Goal: Transaction & Acquisition: Purchase product/service

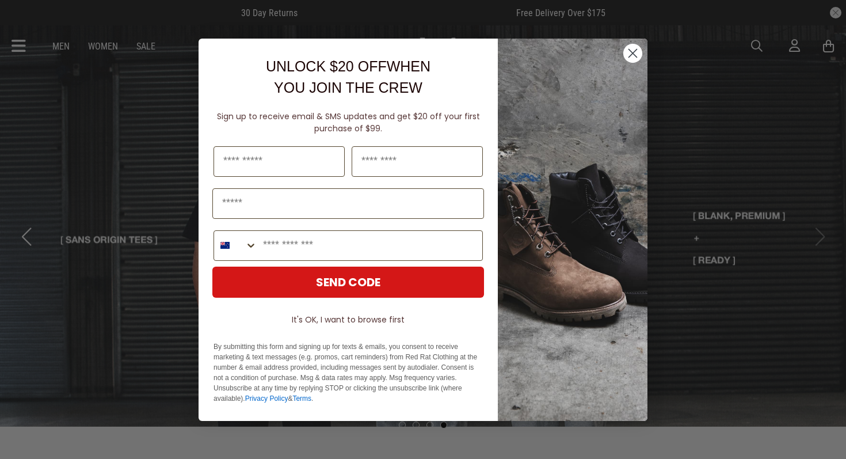
click at [633, 51] on circle "Close dialog" at bounding box center [632, 52] width 19 height 19
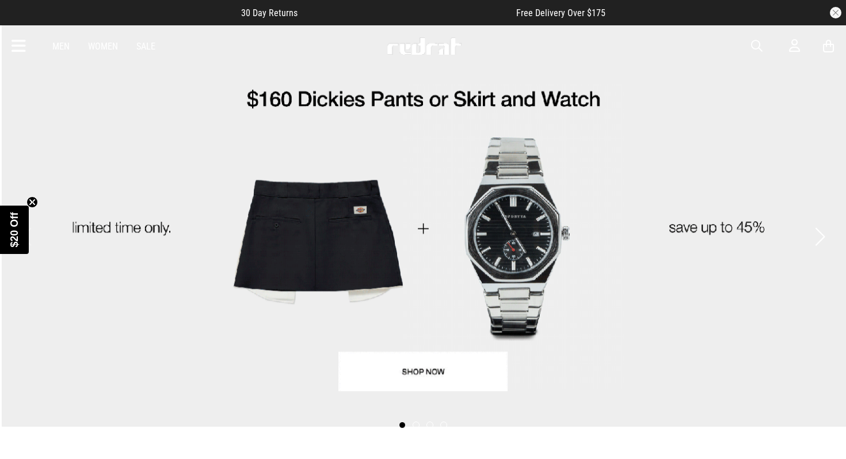
click at [754, 44] on span "button" at bounding box center [757, 46] width 12 height 14
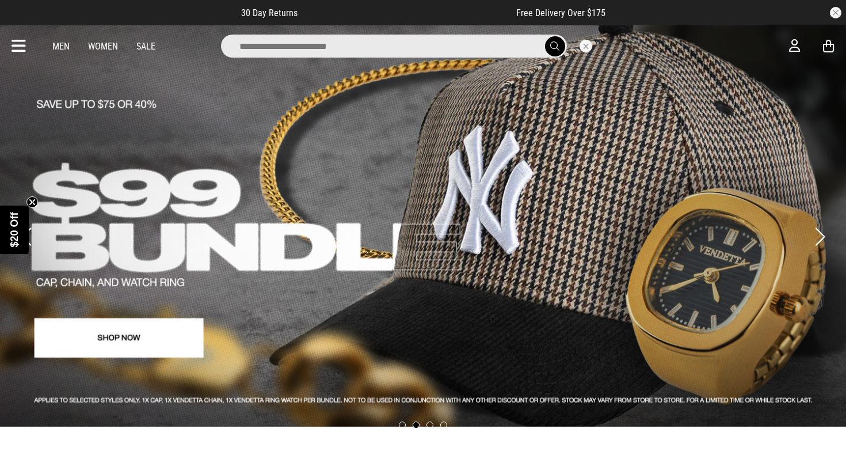
click at [241, 45] on input "search" at bounding box center [394, 46] width 346 height 23
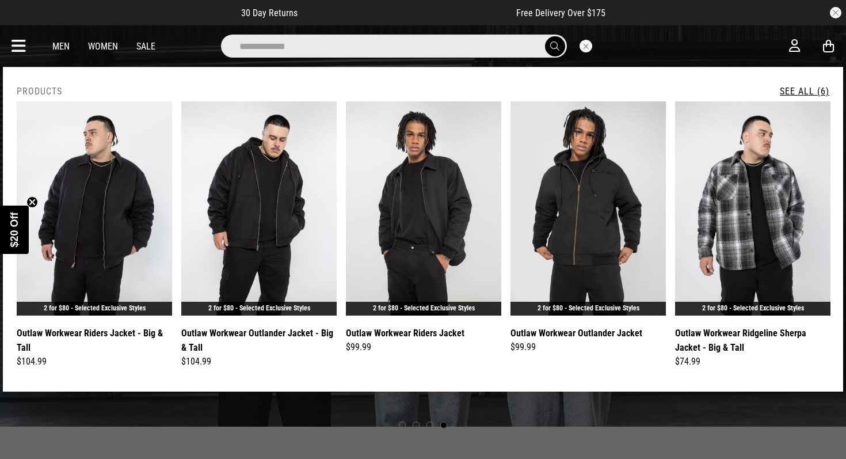
type input "**********"
click at [545, 36] on button "submit" at bounding box center [555, 46] width 20 height 20
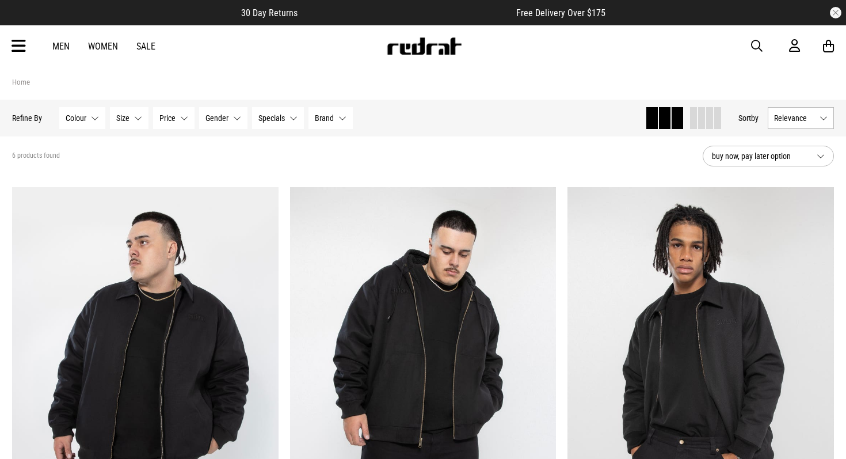
click at [756, 43] on span "button" at bounding box center [757, 46] width 12 height 14
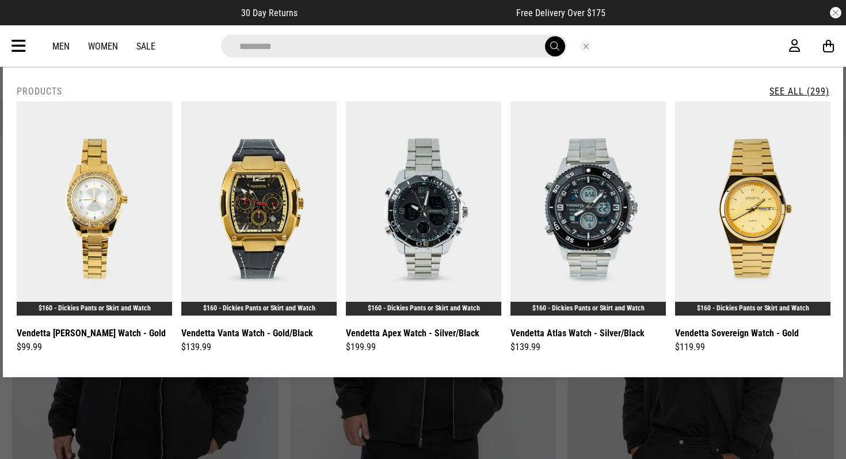
type input "*********"
click at [545, 36] on button "submit" at bounding box center [555, 46] width 20 height 20
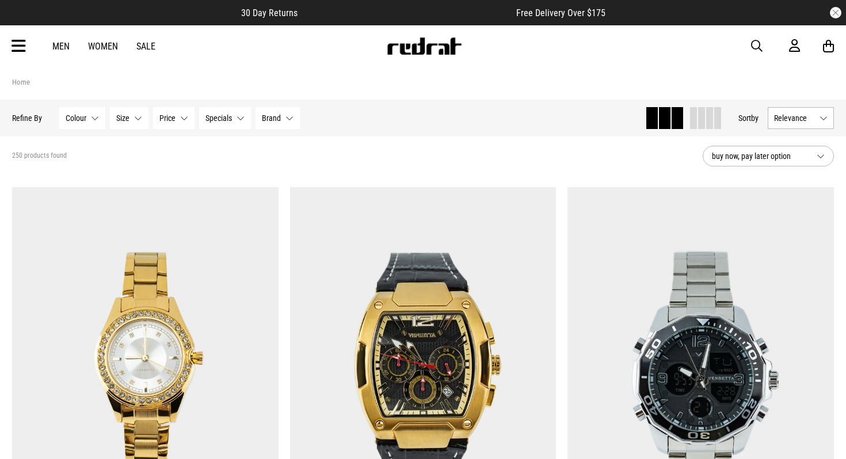
click at [752, 45] on span "button" at bounding box center [757, 46] width 12 height 14
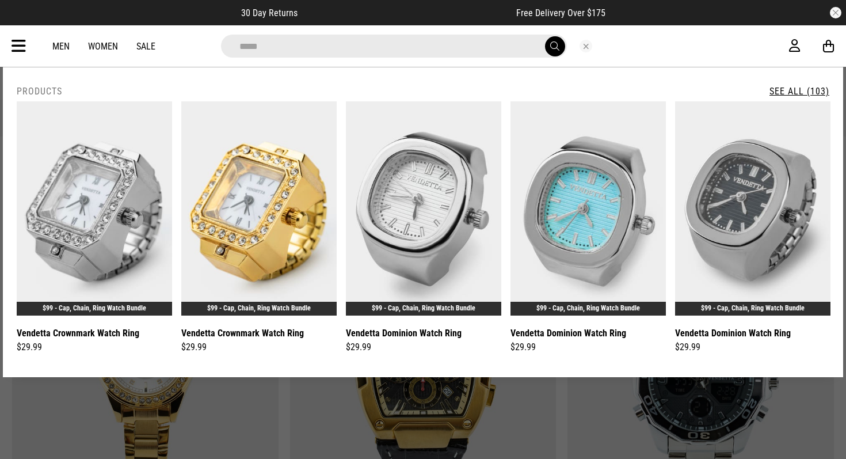
type input "*****"
click at [545, 36] on button "submit" at bounding box center [555, 46] width 20 height 20
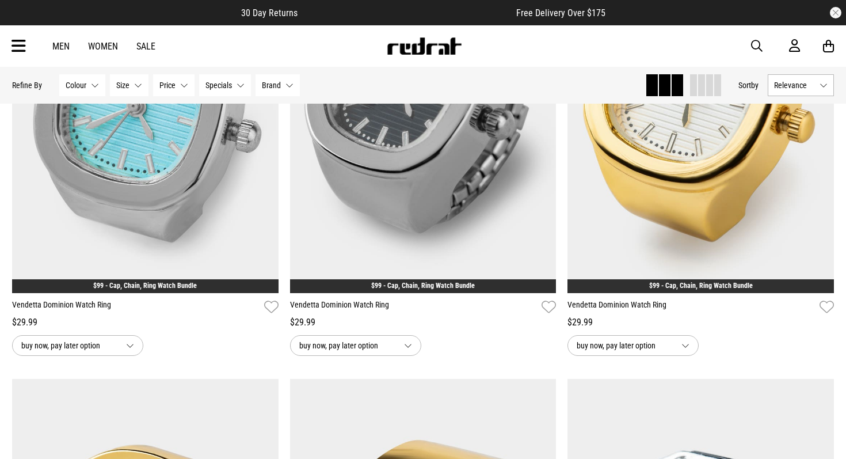
scroll to position [737, 0]
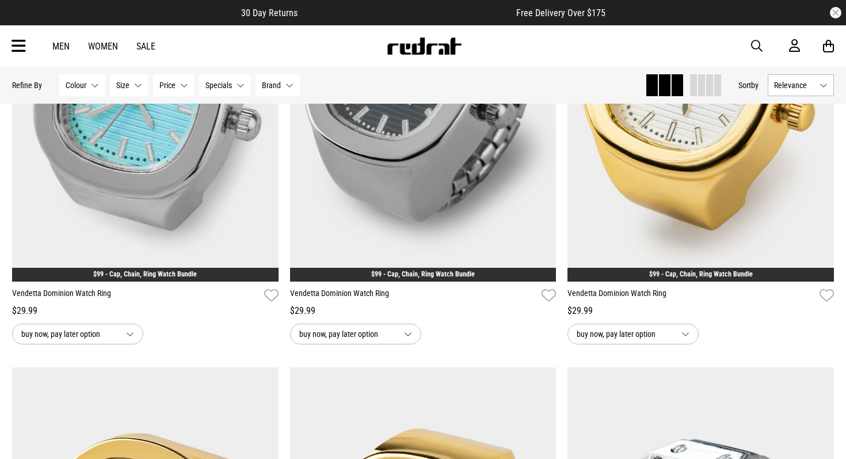
click at [239, 85] on button "Specials None selected" at bounding box center [225, 85] width 52 height 22
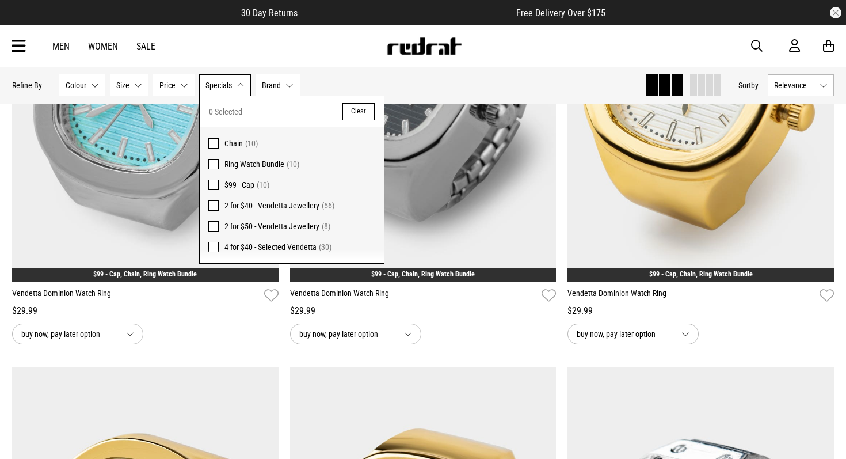
click at [254, 162] on span "Ring Watch Bundle" at bounding box center [255, 163] width 60 height 9
click at [444, 78] on div "Hide Refine s Refine By Filters Colour None selected Colour 0 Selected Clear Go…" at bounding box center [324, 85] width 624 height 25
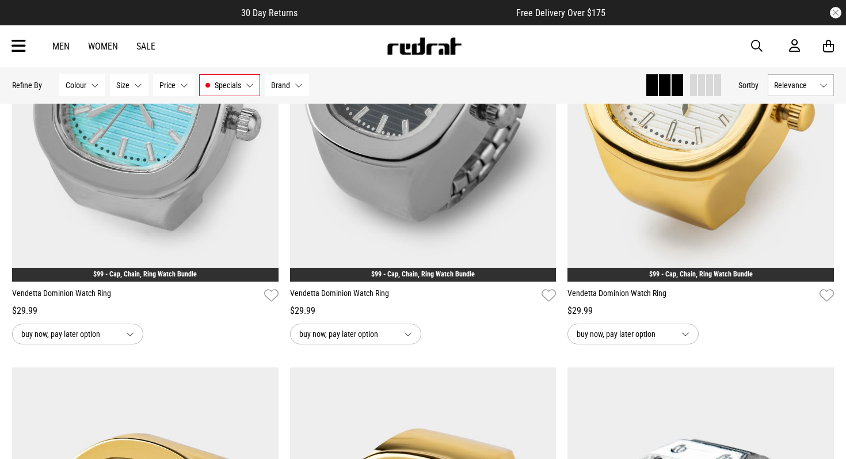
click at [249, 91] on button "Specials Ring Watch Bundle" at bounding box center [229, 85] width 61 height 22
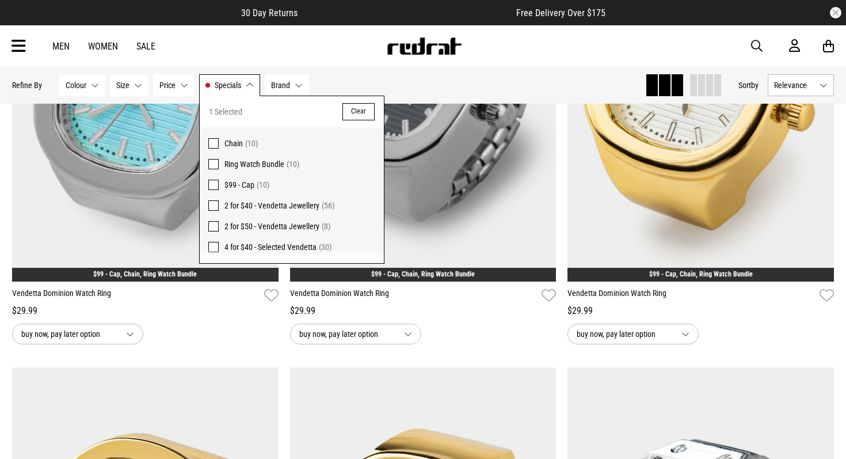
click at [214, 206] on span at bounding box center [213, 205] width 10 height 10
click at [214, 162] on span at bounding box center [213, 164] width 10 height 10
click at [303, 203] on span "2 for $40 - Vendetta Jewellery" at bounding box center [272, 205] width 95 height 9
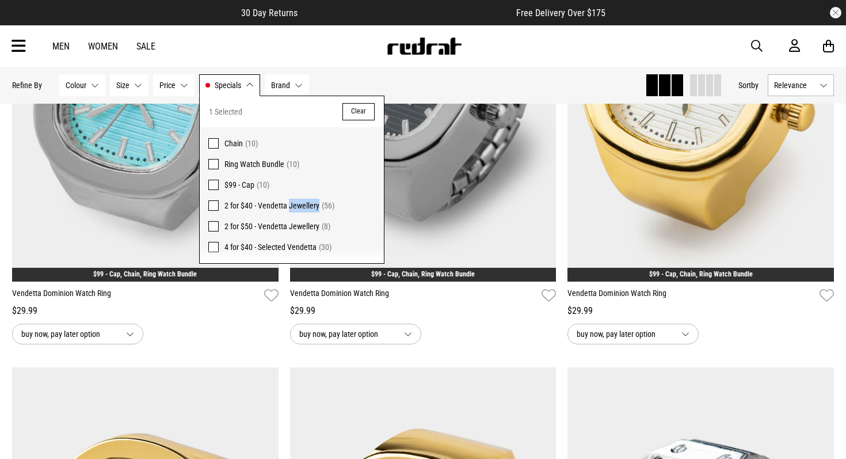
click at [453, 54] on img at bounding box center [424, 45] width 76 height 17
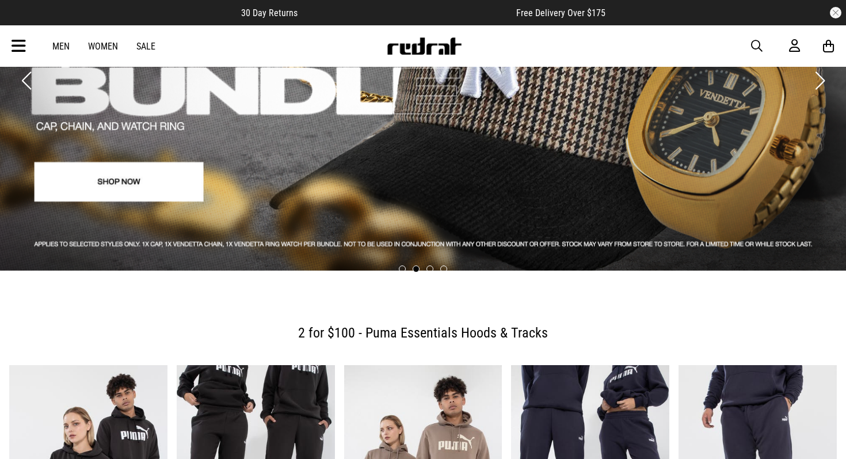
scroll to position [16, 0]
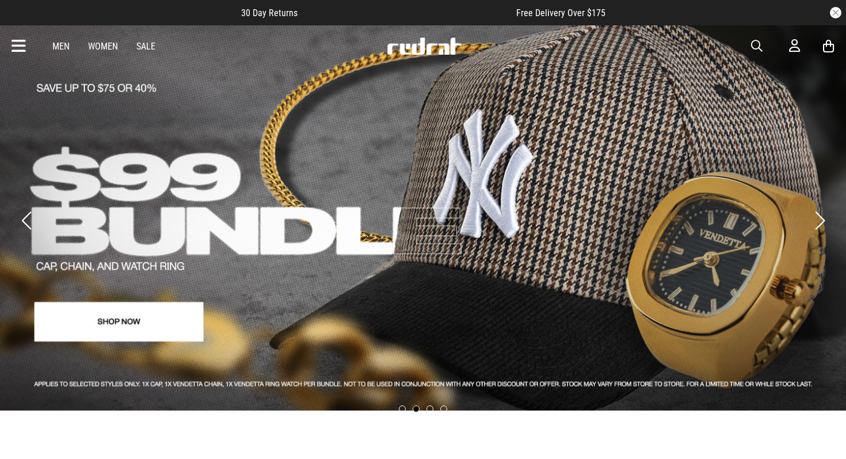
click at [25, 47] on icon at bounding box center [19, 46] width 14 height 19
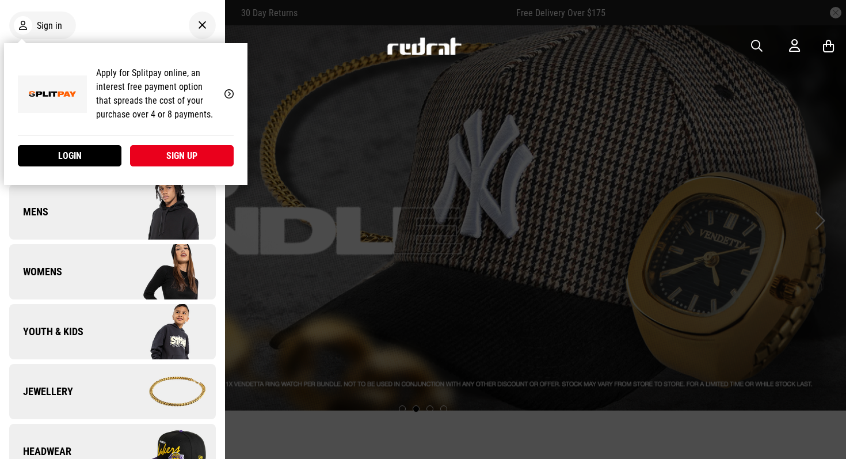
click at [212, 31] on div at bounding box center [202, 26] width 27 height 28
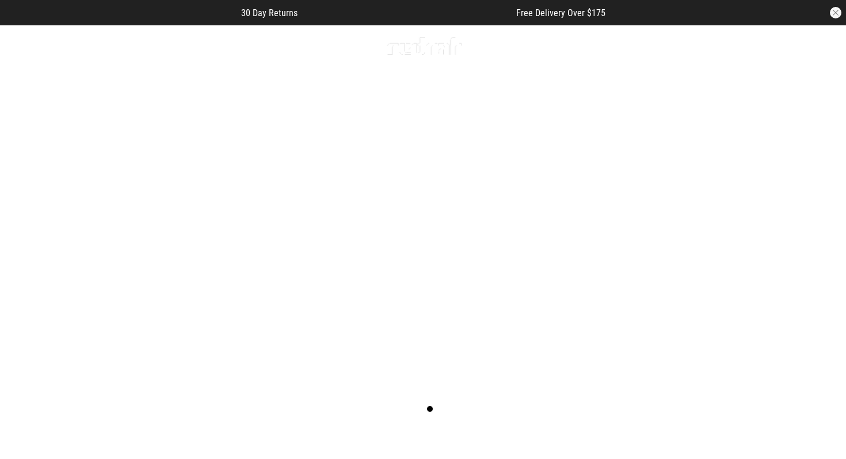
click at [755, 46] on span "button" at bounding box center [757, 46] width 12 height 14
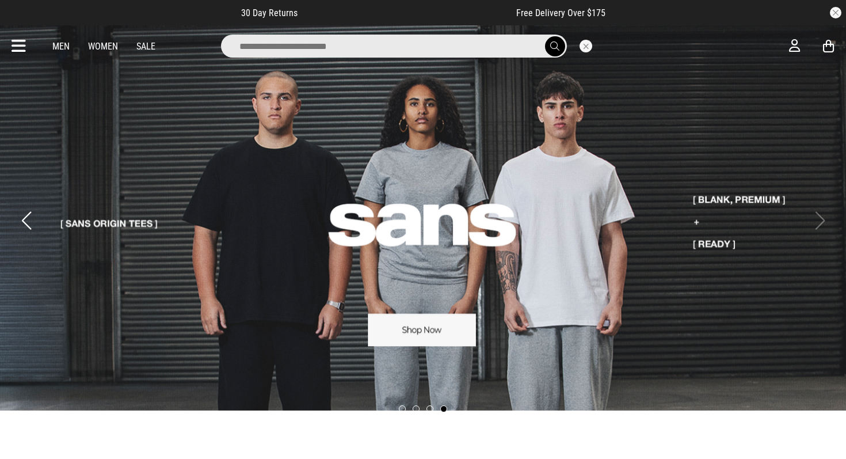
click at [142, 43] on link "Sale" at bounding box center [145, 46] width 19 height 11
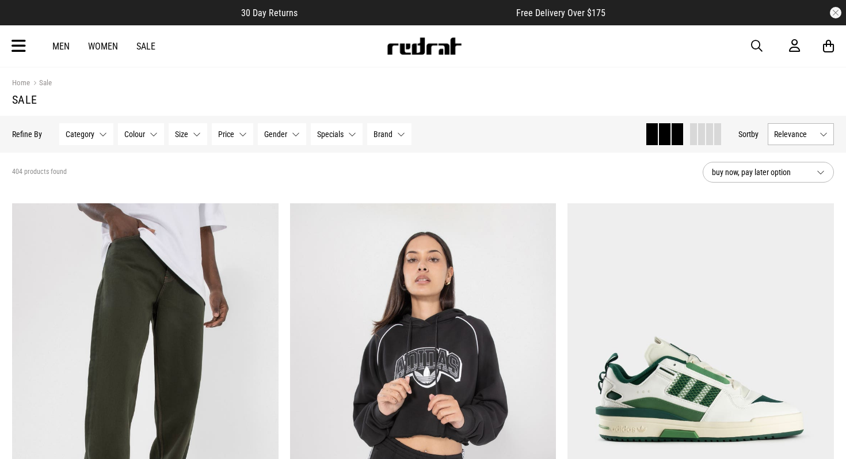
click at [338, 140] on button "Specials None selected" at bounding box center [337, 134] width 52 height 22
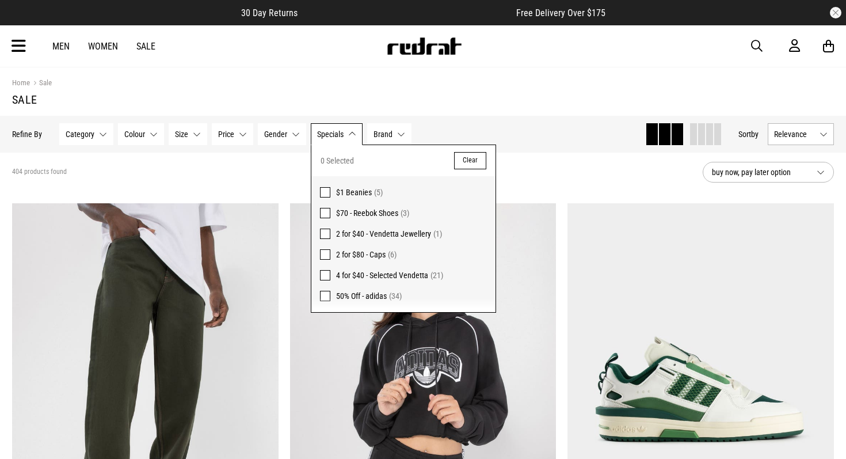
click at [322, 229] on span at bounding box center [325, 234] width 10 height 10
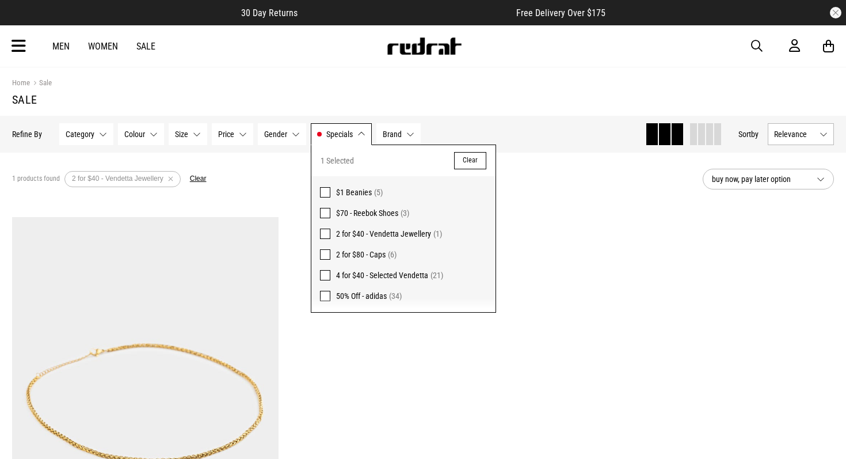
click at [509, 132] on div "Hide Refine s Refine By Filters Category None selected Category 0 Selected Clea…" at bounding box center [324, 133] width 624 height 25
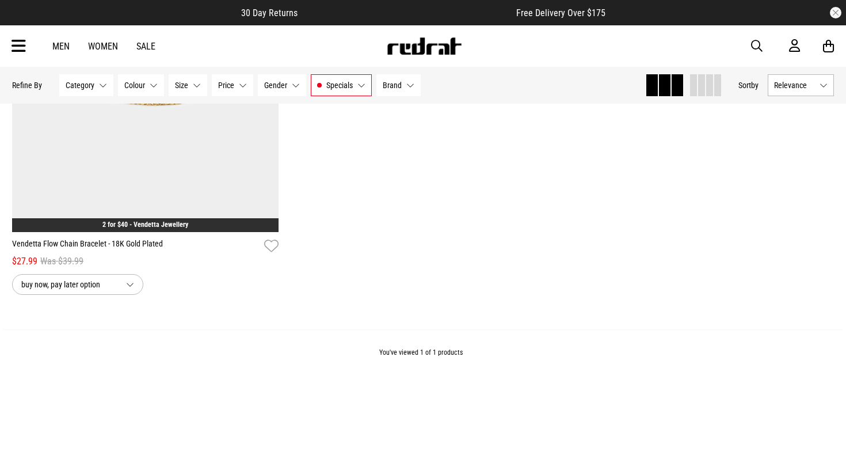
scroll to position [361, 0]
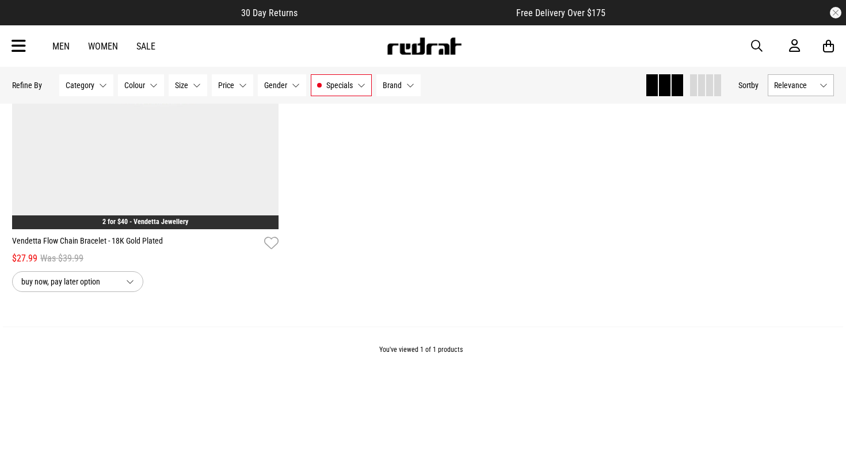
click at [363, 83] on button "Specials 2 for $40 - Vendetta Jewellery" at bounding box center [341, 85] width 61 height 22
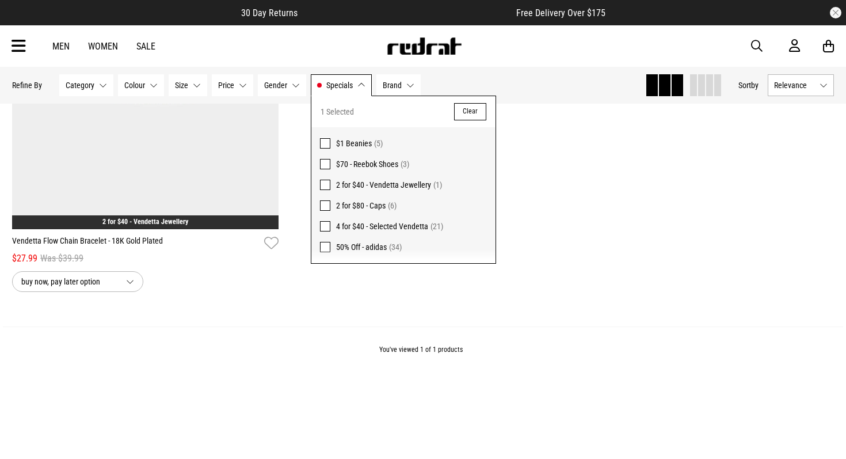
click at [325, 223] on span at bounding box center [325, 226] width 10 height 10
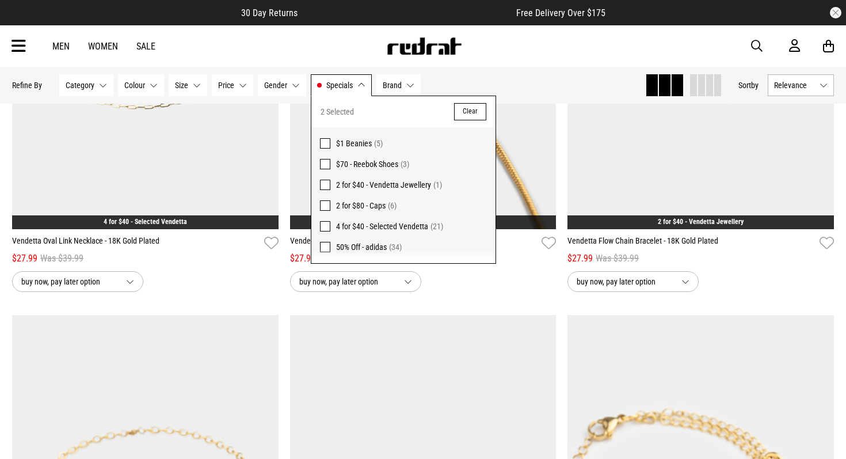
click at [325, 183] on span at bounding box center [325, 185] width 10 height 10
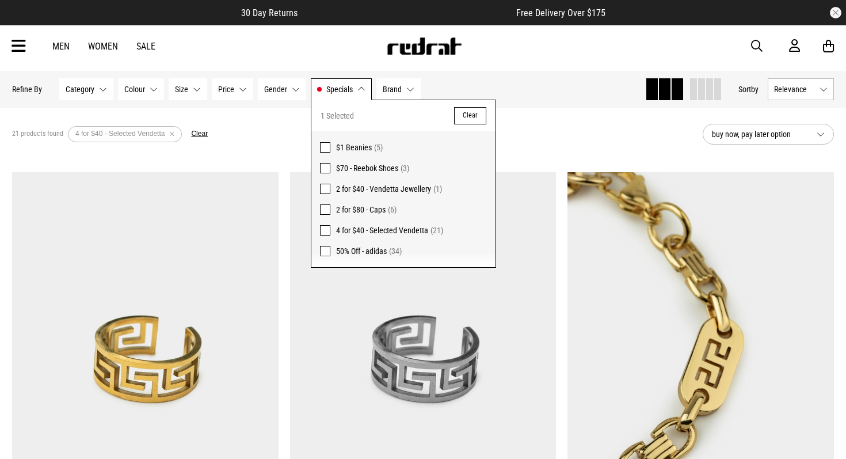
scroll to position [55, 0]
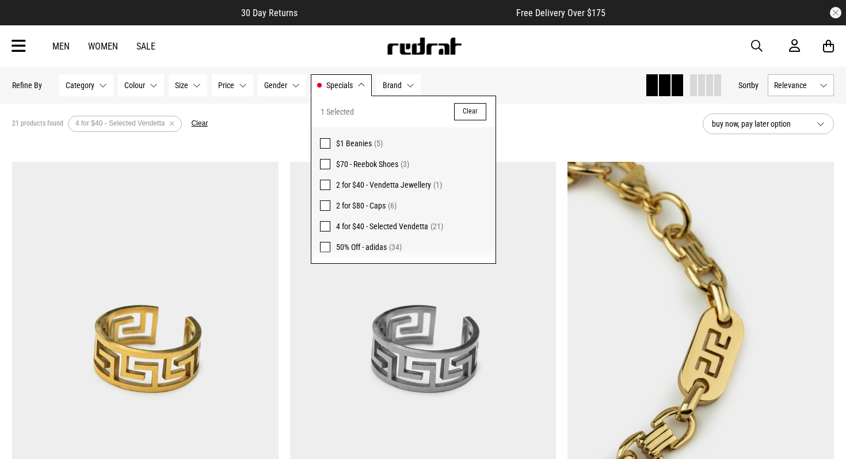
click at [60, 43] on link "Men" at bounding box center [60, 46] width 17 height 11
